Goal: Information Seeking & Learning: Learn about a topic

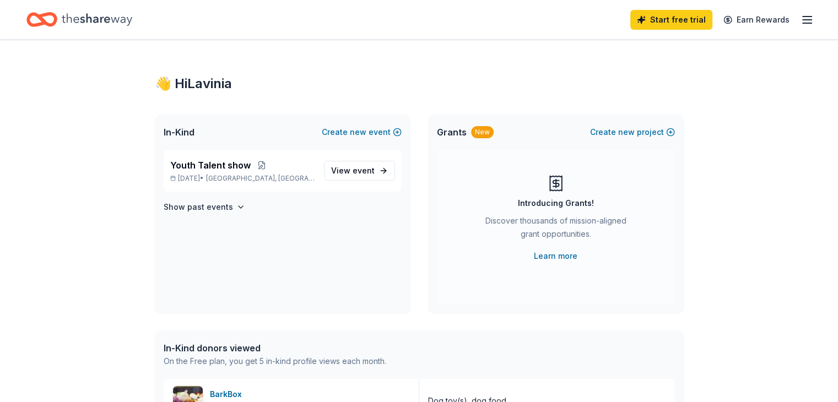
click at [801, 23] on icon "button" at bounding box center [807, 19] width 13 height 13
